Goal: Information Seeking & Learning: Learn about a topic

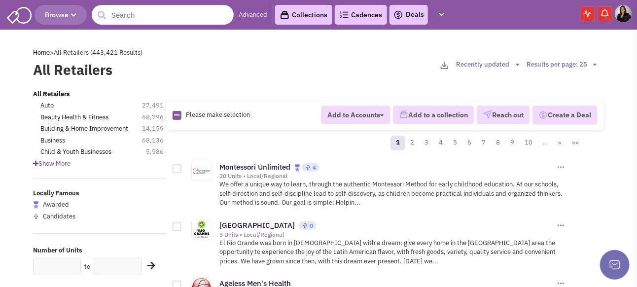
click at [327, 12] on link "Collections" at bounding box center [303, 15] width 57 height 20
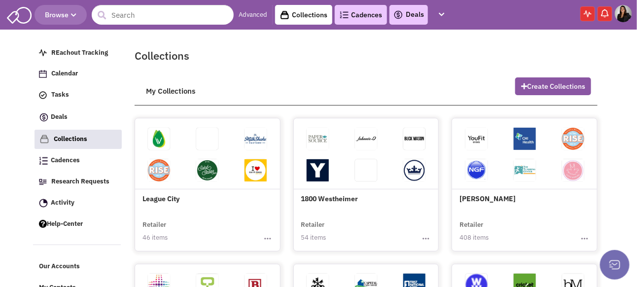
click at [344, 244] on div "54 items Toggle Dropdown Edit Collection Export Collection Share Collection Del…" at bounding box center [366, 238] width 130 height 10
click at [170, 150] on link at bounding box center [159, 139] width 22 height 22
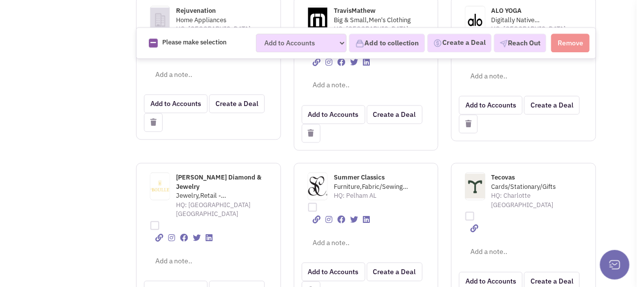
scroll to position [690, 0]
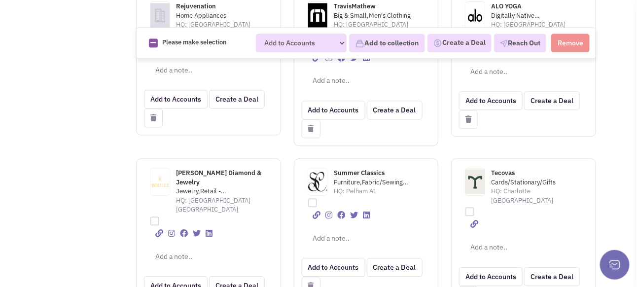
click at [477, 169] on img at bounding box center [475, 181] width 19 height 25
click at [505, 169] on span "Tecovas" at bounding box center [504, 173] width 24 height 8
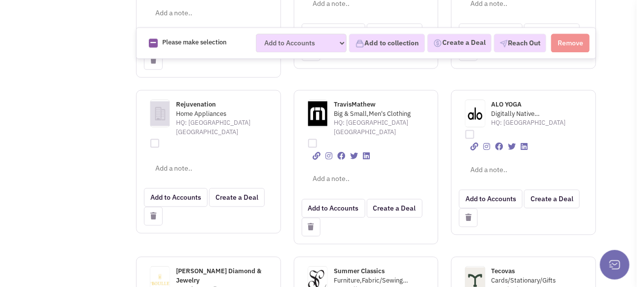
scroll to position [542, 0]
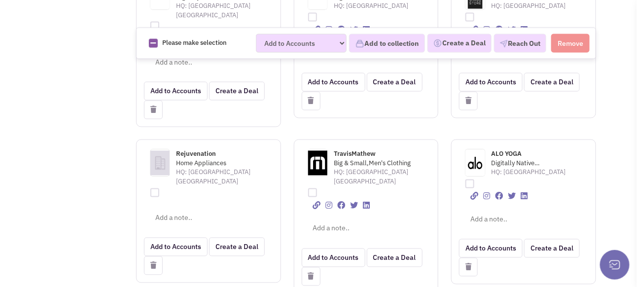
click at [190, 150] on span "Rejuvenation" at bounding box center [196, 154] width 40 height 8
click at [152, 262] on icon at bounding box center [153, 265] width 6 height 7
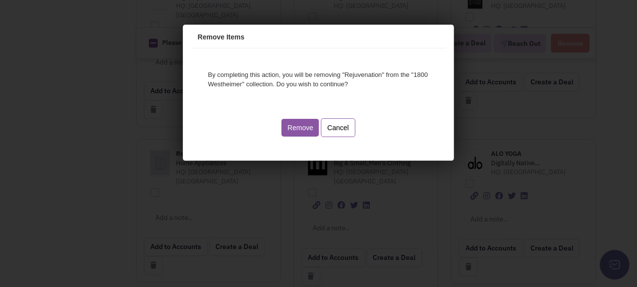
scroll to position [0, 0]
click at [289, 128] on button "Remove" at bounding box center [298, 126] width 37 height 18
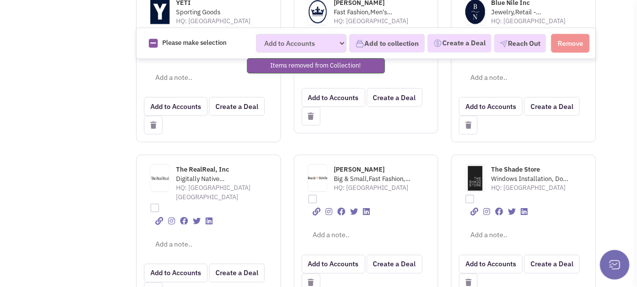
scroll to position [345, 0]
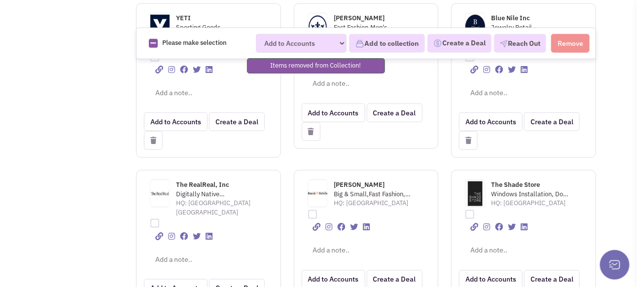
click at [358, 190] on span "Big & Small,Fast Fashion, Jewelry" at bounding box center [373, 194] width 79 height 9
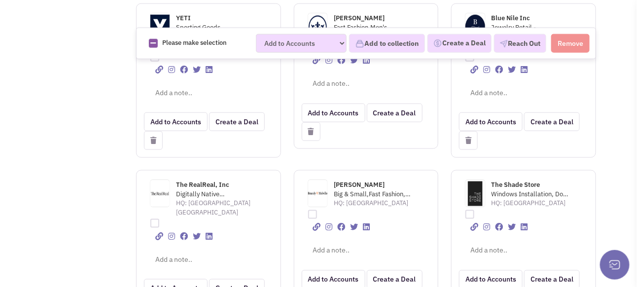
click at [353, 180] on span "Brandy Melville" at bounding box center [359, 184] width 51 height 8
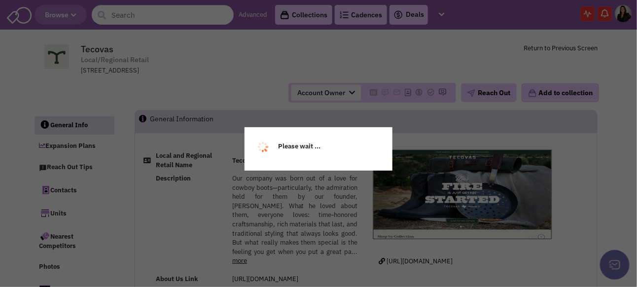
select select
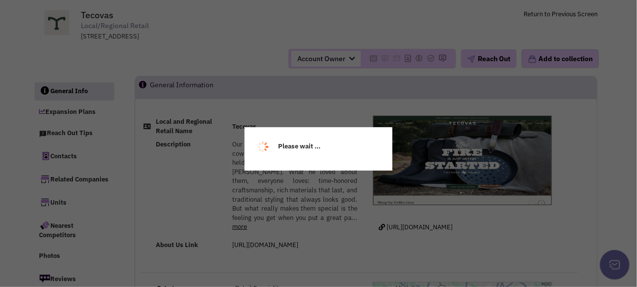
select select
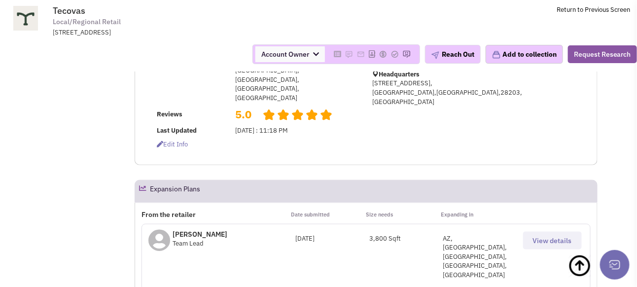
scroll to position [296, 0]
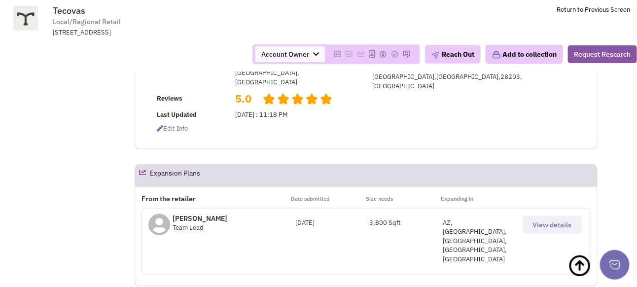
click at [142, 169] on icon at bounding box center [142, 172] width 7 height 7
click at [547, 220] on span "View details" at bounding box center [552, 224] width 39 height 9
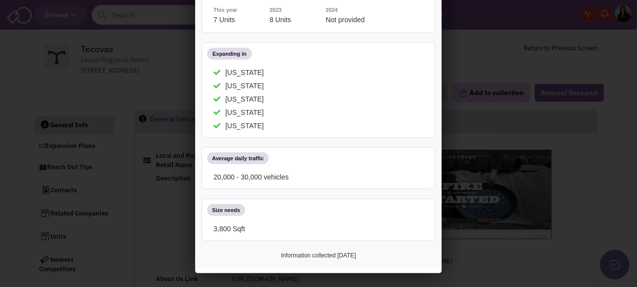
scroll to position [0, 0]
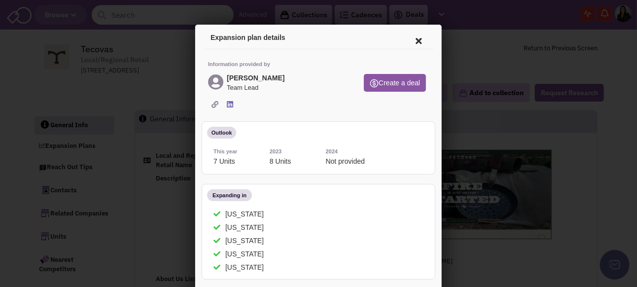
click at [211, 102] on icon at bounding box center [213, 102] width 7 height 7
click at [415, 35] on icon at bounding box center [416, 39] width 21 height 24
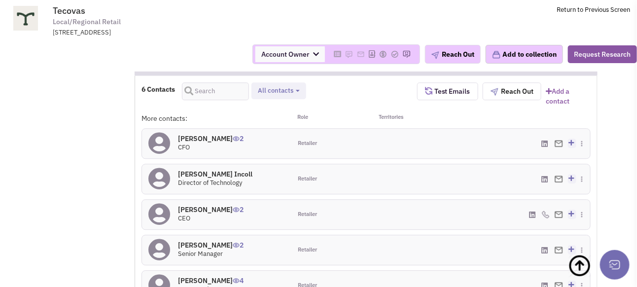
scroll to position [789, 0]
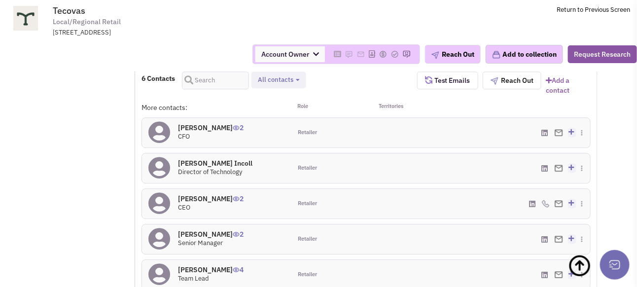
click at [200, 265] on h4 "Jennifer Davis 4" at bounding box center [211, 269] width 66 height 9
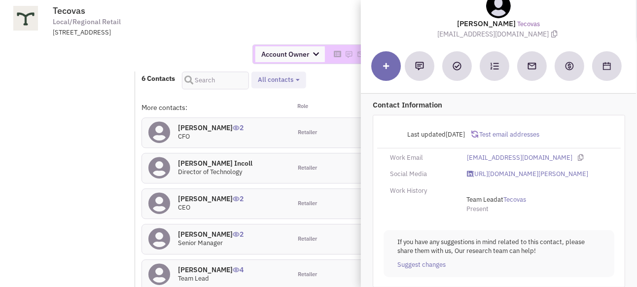
scroll to position [40, 0]
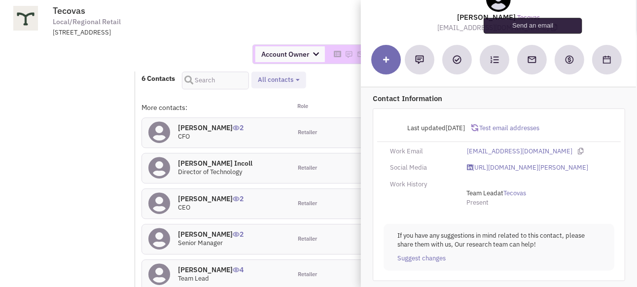
click at [536, 55] on img at bounding box center [532, 60] width 10 height 10
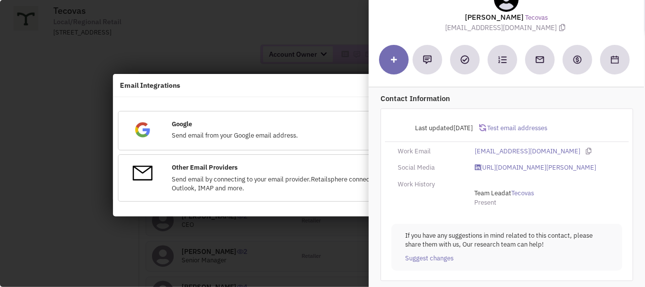
click at [198, 177] on span "Send email by connecting to your email provider.Retailsphere connects with Outl…" at bounding box center [280, 184] width 217 height 18
click at [198, 172] on div "Other Email Providers" at bounding box center [283, 169] width 222 height 12
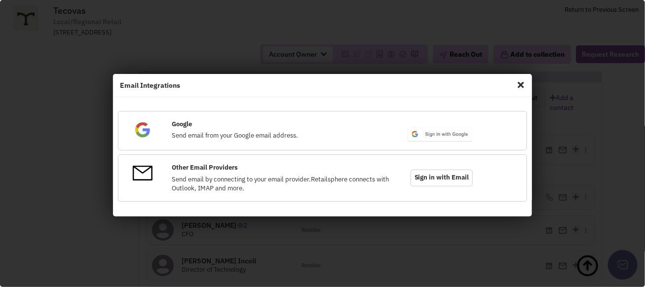
click at [442, 177] on span "Sign in with Email" at bounding box center [441, 178] width 62 height 17
click at [439, 133] on img at bounding box center [440, 134] width 66 height 16
click at [449, 177] on span "Sign in with Email" at bounding box center [441, 178] width 62 height 17
click at [518, 87] on span "Close" at bounding box center [520, 85] width 13 height 16
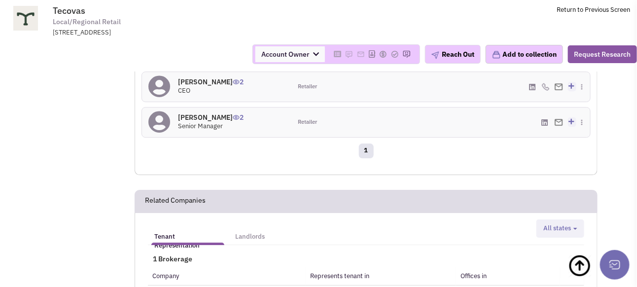
scroll to position [1036, 0]
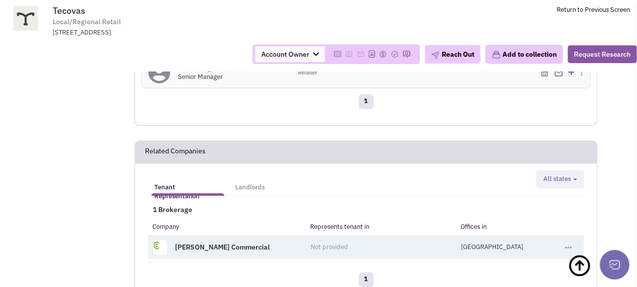
click at [560, 236] on td "Toggle Dropdown Add to a collection" at bounding box center [572, 247] width 24 height 23
click at [565, 246] on button "Toggle Dropdown" at bounding box center [568, 248] width 7 height 4
click at [564, 236] on td "Toggle Dropdown Add to a collection" at bounding box center [572, 247] width 24 height 23
click at [565, 246] on button "Toggle Dropdown" at bounding box center [568, 248] width 7 height 4
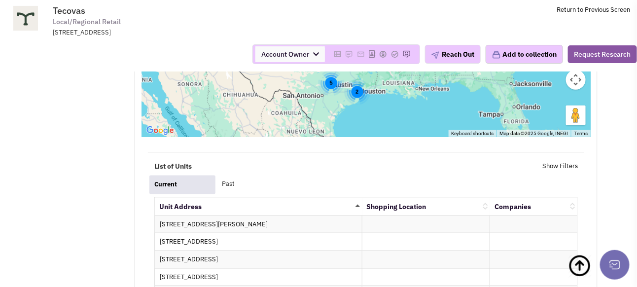
scroll to position [1578, 0]
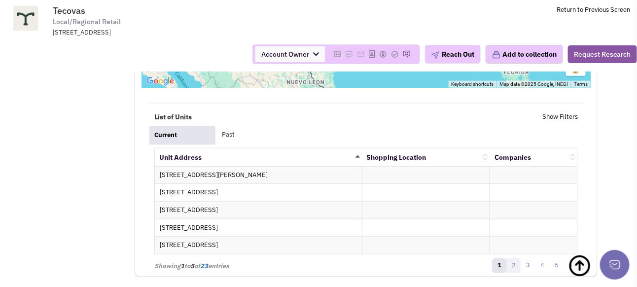
click at [513, 258] on link "2" at bounding box center [513, 265] width 15 height 15
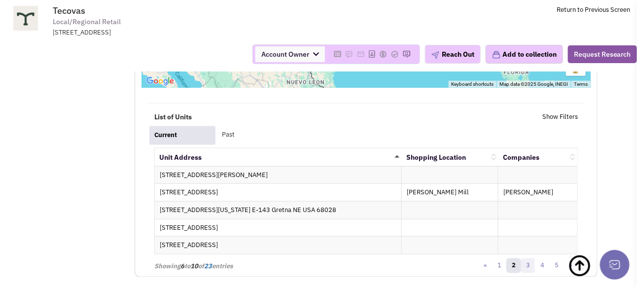
click at [532, 258] on link "3" at bounding box center [528, 265] width 15 height 15
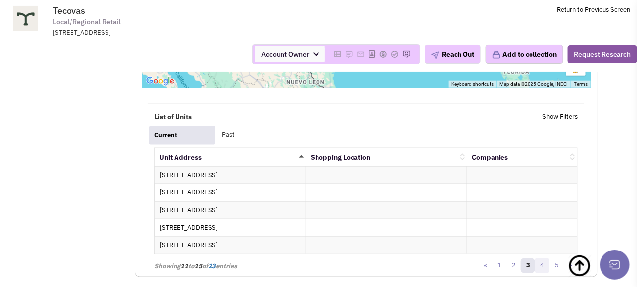
click at [540, 258] on link "4" at bounding box center [542, 265] width 15 height 15
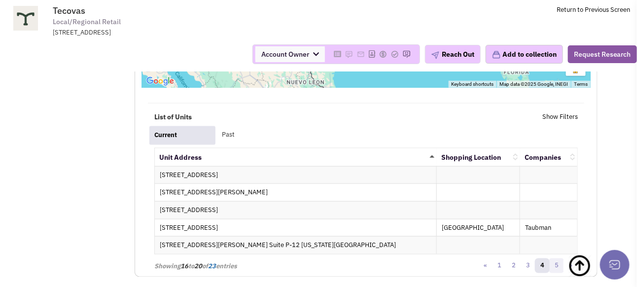
click at [559, 258] on link "5" at bounding box center [556, 265] width 15 height 15
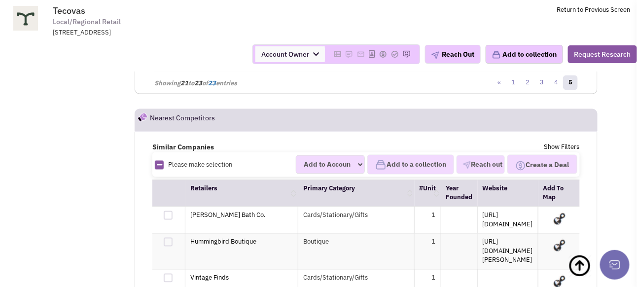
scroll to position [1775, 0]
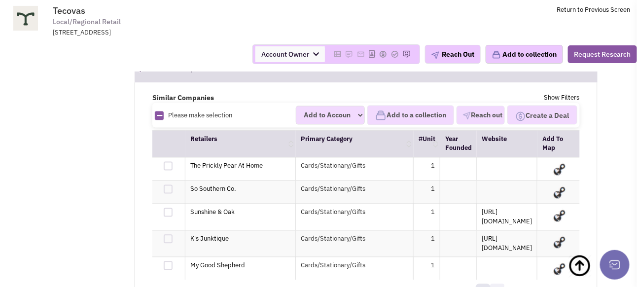
click at [496, 284] on link "3" at bounding box center [497, 291] width 15 height 15
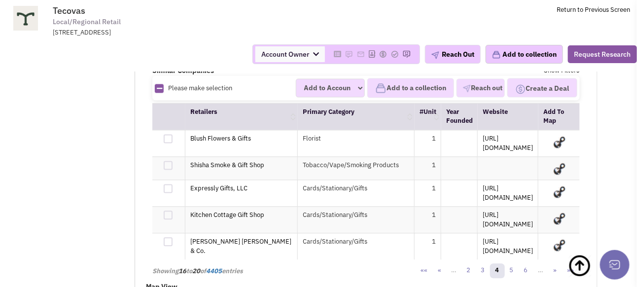
scroll to position [1825, 0]
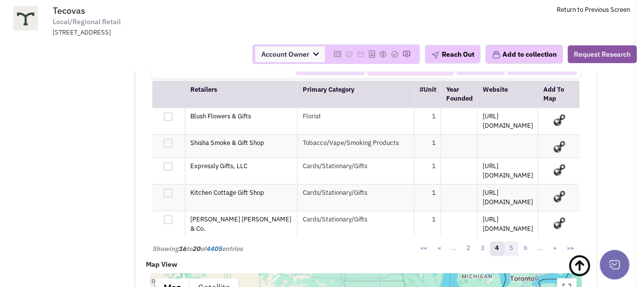
click at [512, 242] on link "5" at bounding box center [511, 249] width 15 height 15
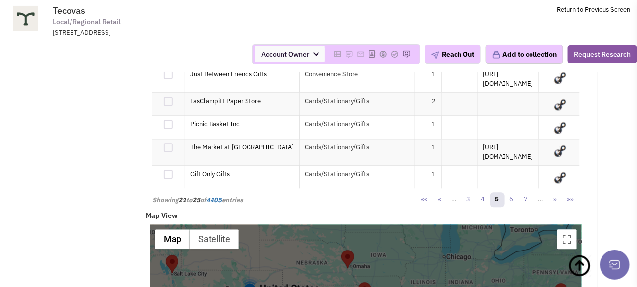
scroll to position [1874, 0]
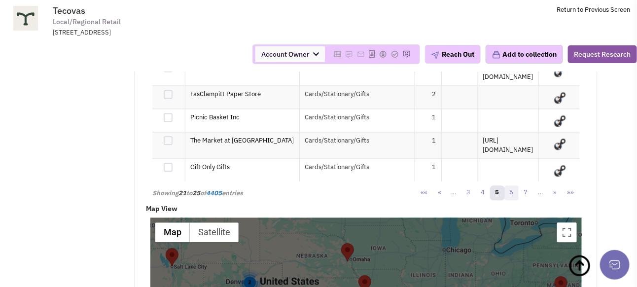
click at [516, 185] on link "6" at bounding box center [511, 192] width 15 height 15
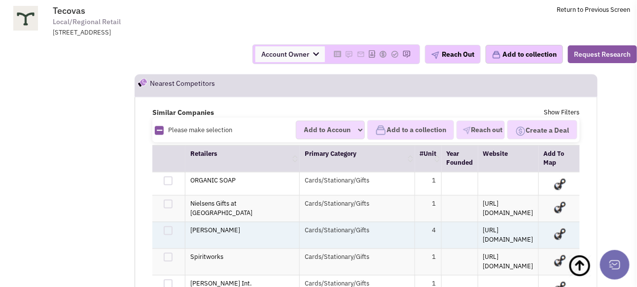
scroll to position [1775, 0]
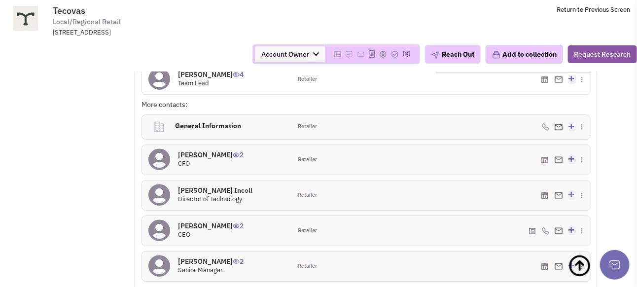
scroll to position [641, 0]
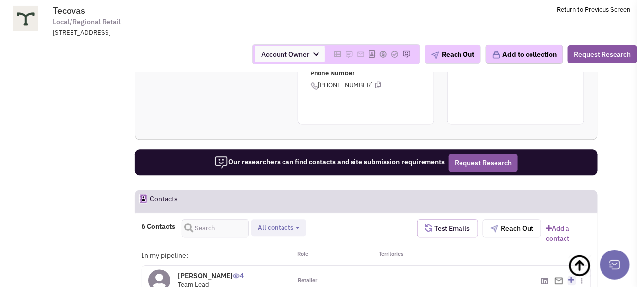
click at [452, 224] on span "Test Emails" at bounding box center [451, 228] width 38 height 9
click at [452, 224] on span "Testing..." at bounding box center [453, 228] width 31 height 9
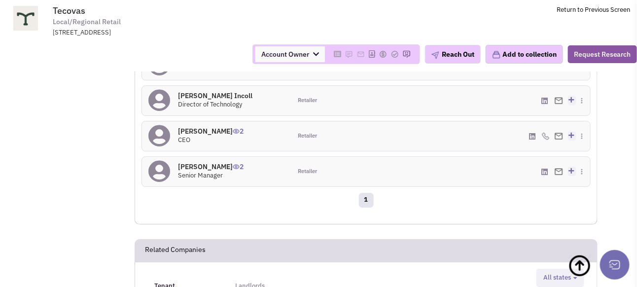
scroll to position [986, 0]
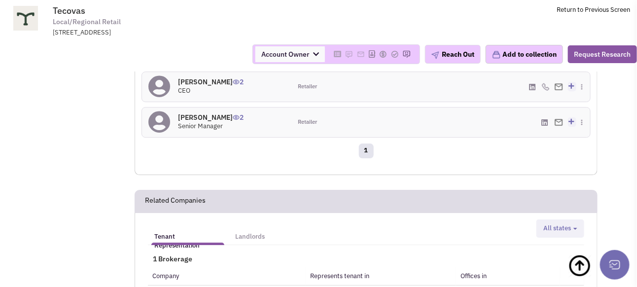
click at [248, 232] on h5 "Landlords" at bounding box center [250, 236] width 30 height 9
click at [556, 224] on span "All states" at bounding box center [557, 228] width 28 height 8
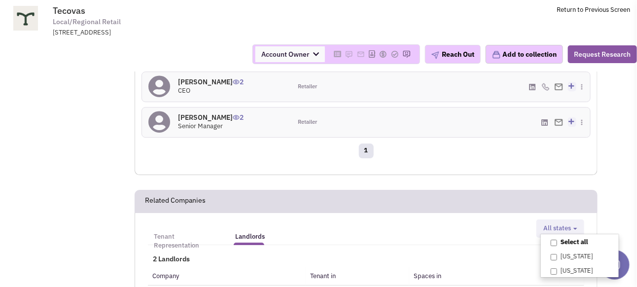
click at [554, 240] on input "Select all" at bounding box center [554, 243] width 6 height 6
checkbox input "true"
select select "NC"
checkbox input "true"
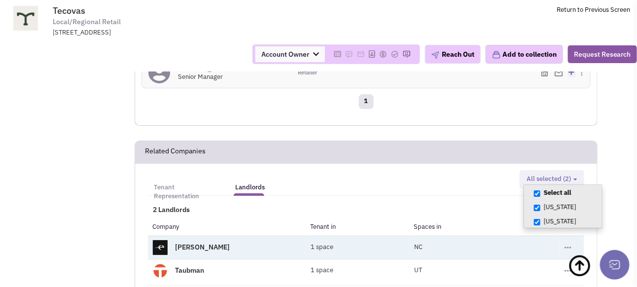
scroll to position [888, 0]
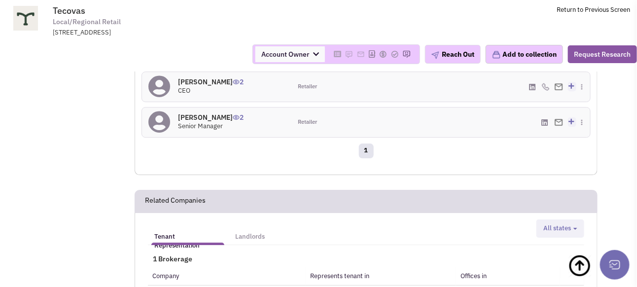
click at [573, 223] on button "All states" at bounding box center [560, 228] width 40 height 10
click at [555, 254] on input "Texas" at bounding box center [554, 257] width 6 height 6
checkbox input "true"
select select "TX"
checkbox input "true"
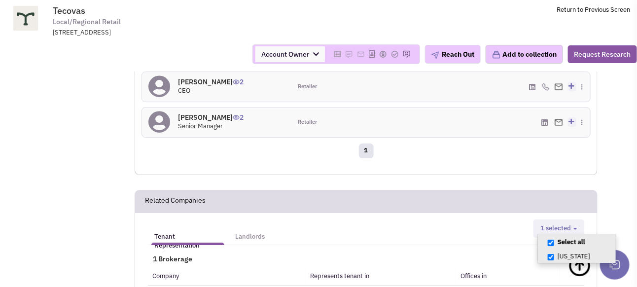
click at [472, 219] on div "Tenant Representation Landlords Texas 1 selected Select all Texas 1 Brokerage C…" at bounding box center [366, 279] width 449 height 120
click at [310, 52] on span "Account Owner" at bounding box center [290, 54] width 70 height 16
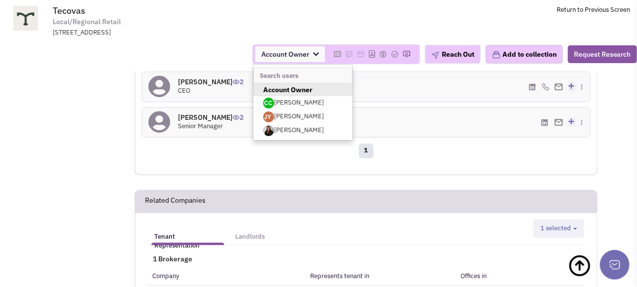
click at [404, 93] on div "6 Contacts Retailer contacts Verified contacts General contacts All contacts Se…" at bounding box center [366, 24] width 449 height 301
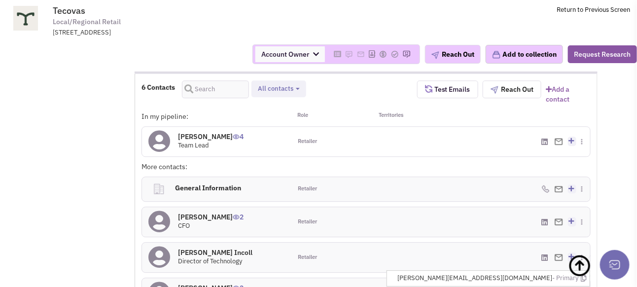
scroll to position [690, 0]
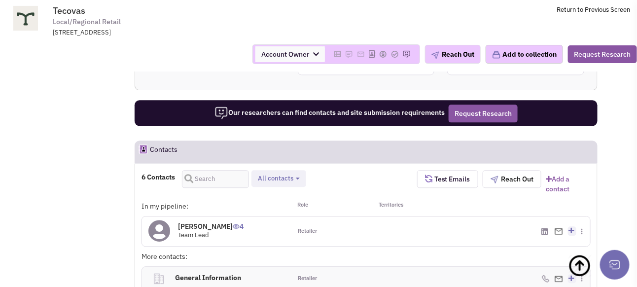
click at [584, 226] on span at bounding box center [585, 230] width 9 height 9
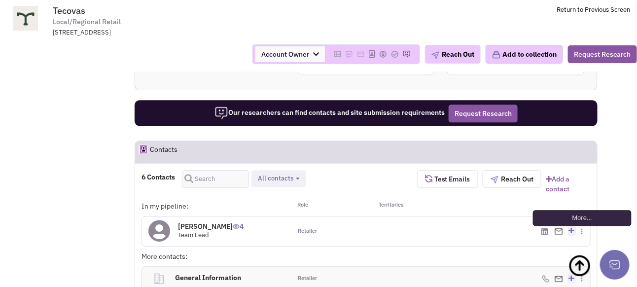
click at [582, 228] on img at bounding box center [581, 231] width 1 height 6
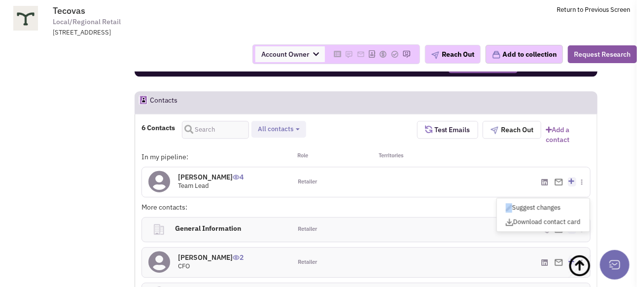
scroll to position [838, 0]
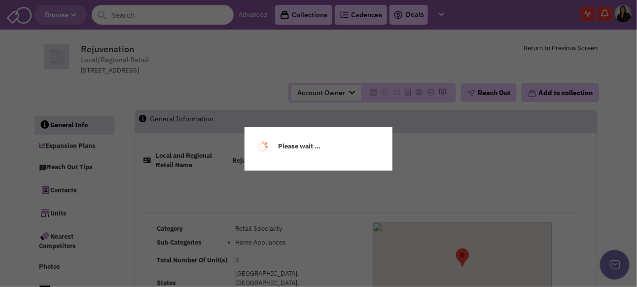
select select
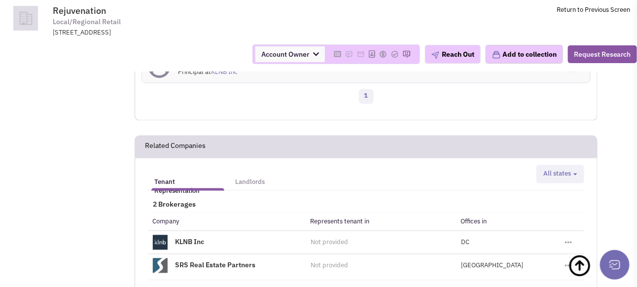
scroll to position [592, 0]
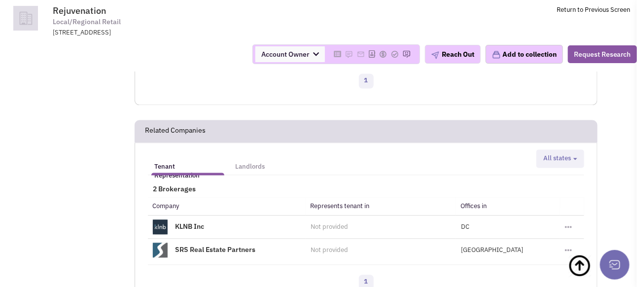
click at [250, 172] on h5 "Landlords" at bounding box center [250, 167] width 30 height 9
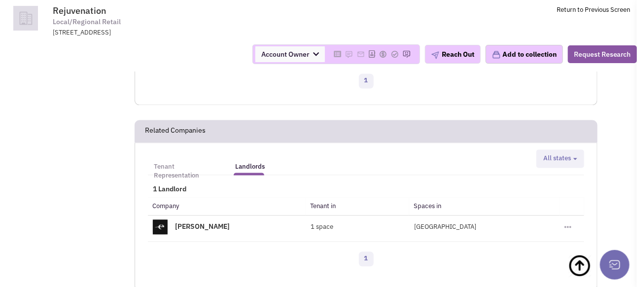
click at [199, 179] on h5 "Tenant Representation" at bounding box center [187, 172] width 67 height 18
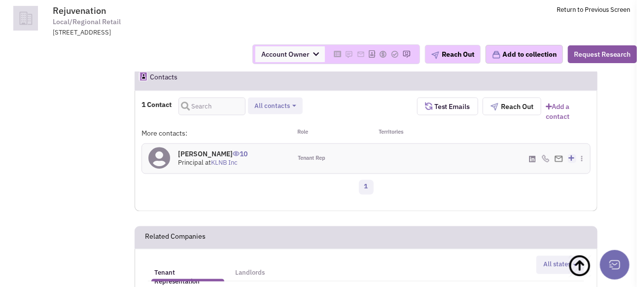
scroll to position [444, 0]
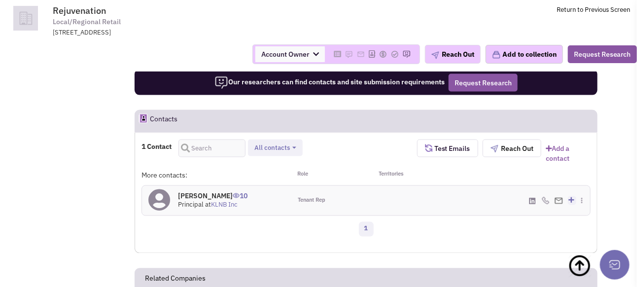
click at [298, 153] on button "All contacts" at bounding box center [275, 148] width 48 height 10
click at [262, 162] on span at bounding box center [262, 158] width 7 height 7
click at [262, 157] on input "Select all" at bounding box center [262, 157] width 0 height 0
select select "2"
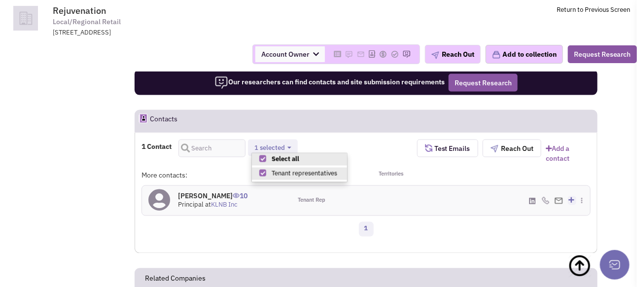
click at [416, 185] on div "More contacts: Role Territories" at bounding box center [366, 178] width 449 height 15
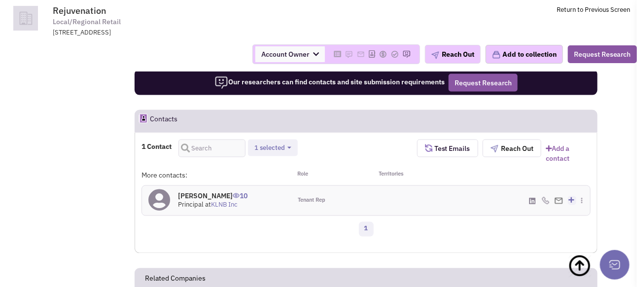
click at [228, 209] on link "KLNB Inc" at bounding box center [224, 205] width 27 height 8
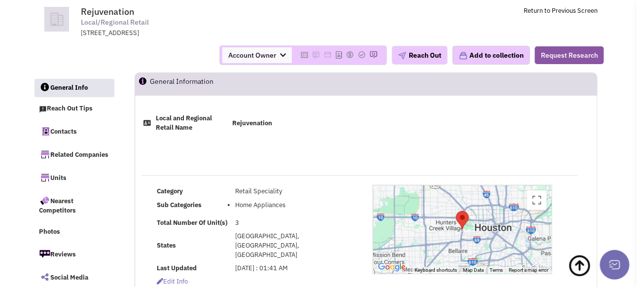
scroll to position [0, 0]
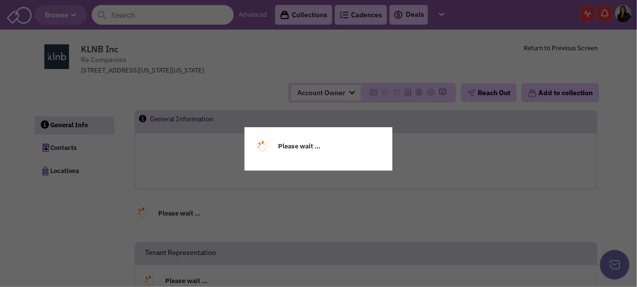
select select
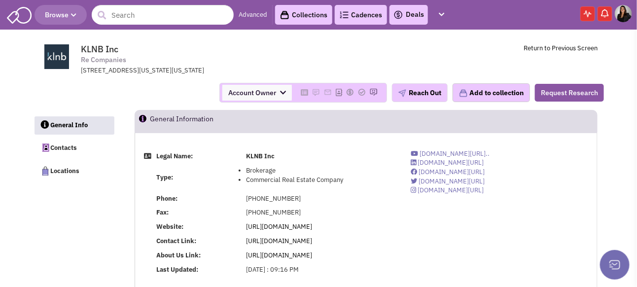
select select
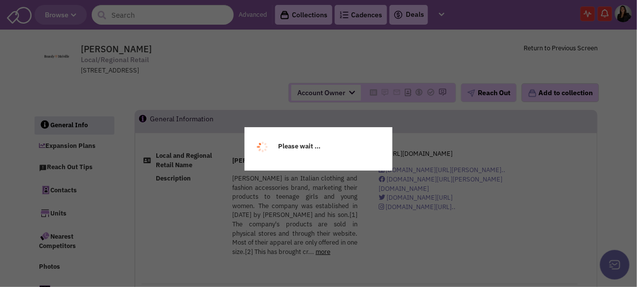
select select
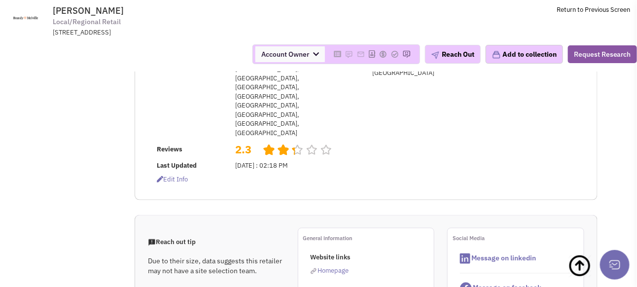
scroll to position [296, 0]
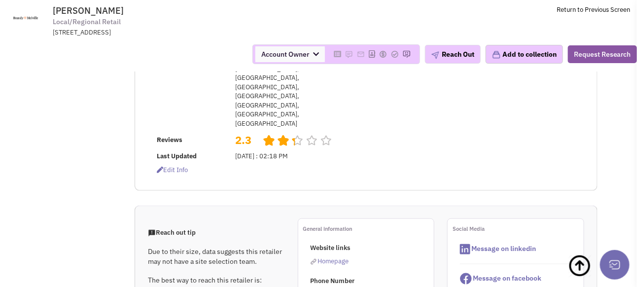
click at [338, 257] on span "Homepage" at bounding box center [333, 261] width 31 height 8
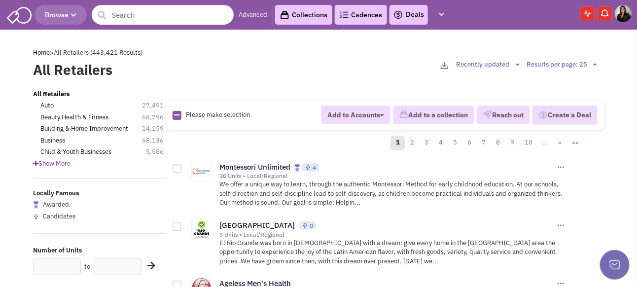
click at [331, 11] on link "Collections" at bounding box center [303, 15] width 57 height 20
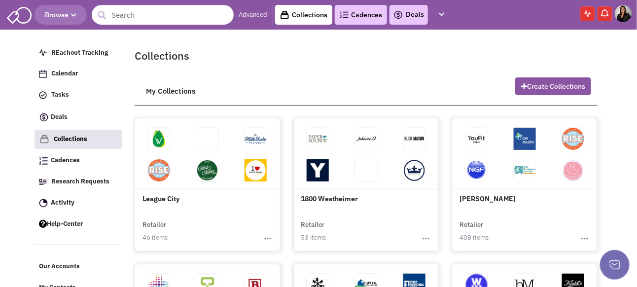
click at [190, 216] on p at bounding box center [208, 211] width 130 height 9
click at [195, 189] on span at bounding box center [207, 173] width 48 height 32
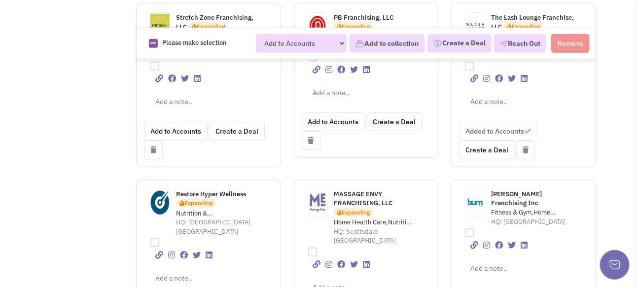
scroll to position [1430, 0]
